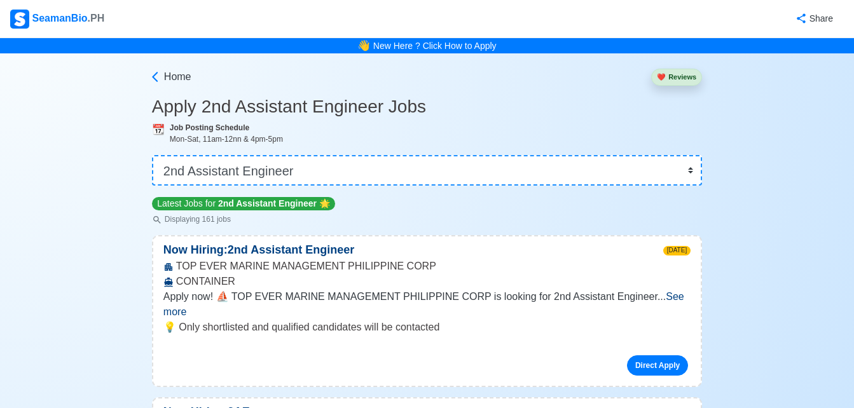
select select "2nd Assistant Engineer"
click at [311, 166] on select "👉 Select Rank or Position Master Chief Officer 2nd Officer 3rd Officer Junior O…" at bounding box center [427, 170] width 550 height 31
select select "3rd Engineer"
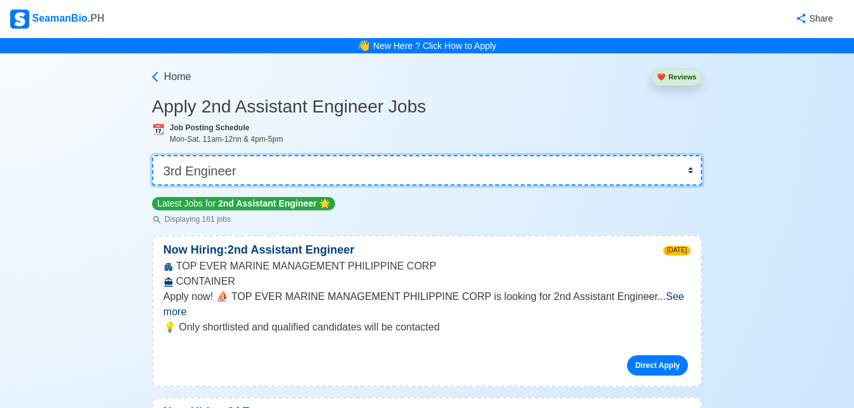
click at [153, 155] on select "👉 Select Rank or Position Master Chief Officer 2nd Officer 3rd Officer Junior O…" at bounding box center [427, 170] width 550 height 31
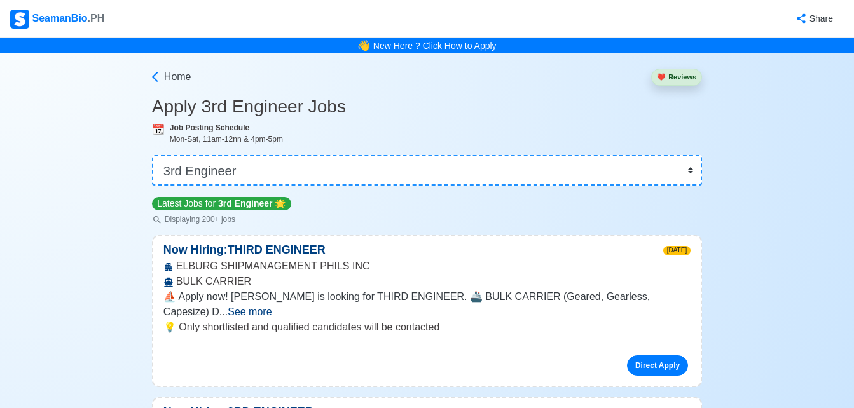
click at [272, 307] on span "See more" at bounding box center [250, 312] width 44 height 11
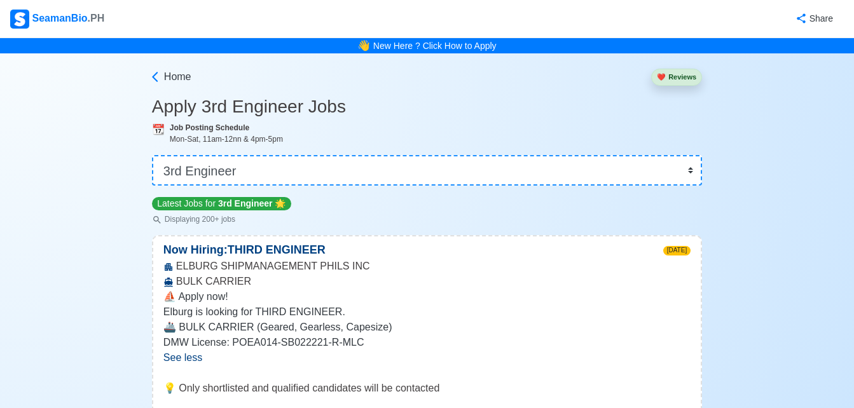
click at [508, 204] on div "Latest Jobs for 3rd Engineer 🌟 Displaying 200+ jobs" at bounding box center [427, 210] width 550 height 29
click at [151, 80] on icon at bounding box center [155, 77] width 13 height 13
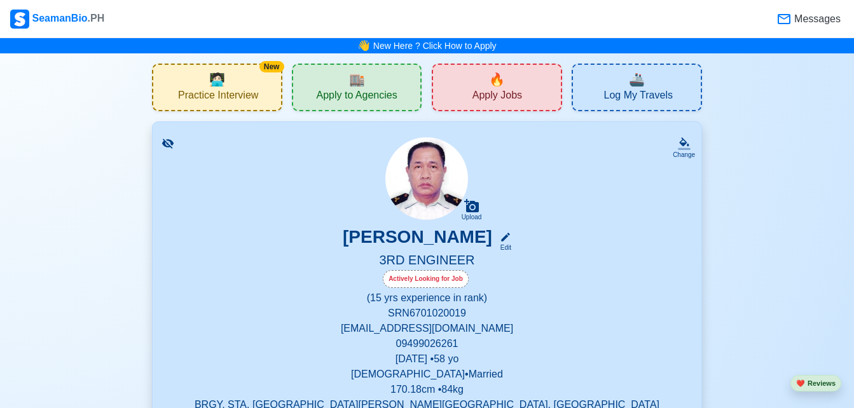
click at [496, 94] on span "Apply Jobs" at bounding box center [498, 97] width 50 height 16
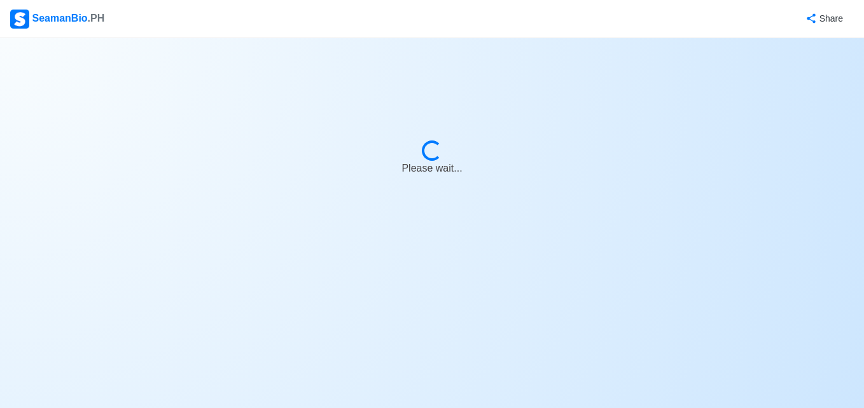
select select "3rd Engineer"
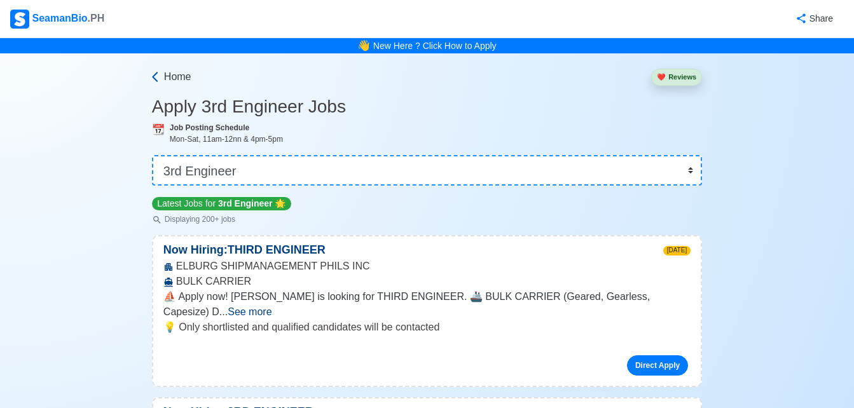
click at [177, 80] on span "Home" at bounding box center [177, 76] width 27 height 15
